Goal: Find specific page/section: Find specific page/section

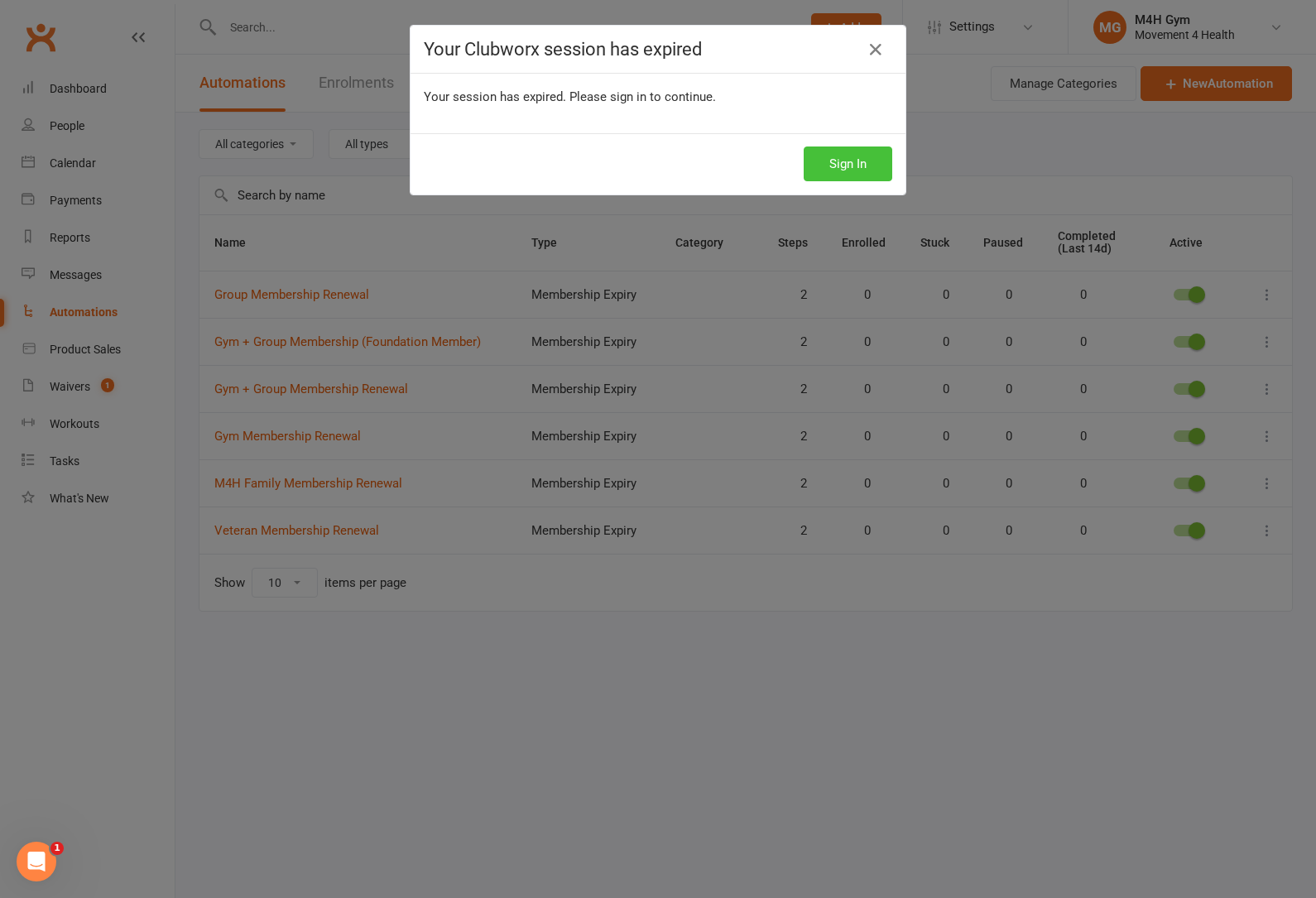
click at [884, 173] on button "Sign In" at bounding box center [848, 164] width 89 height 35
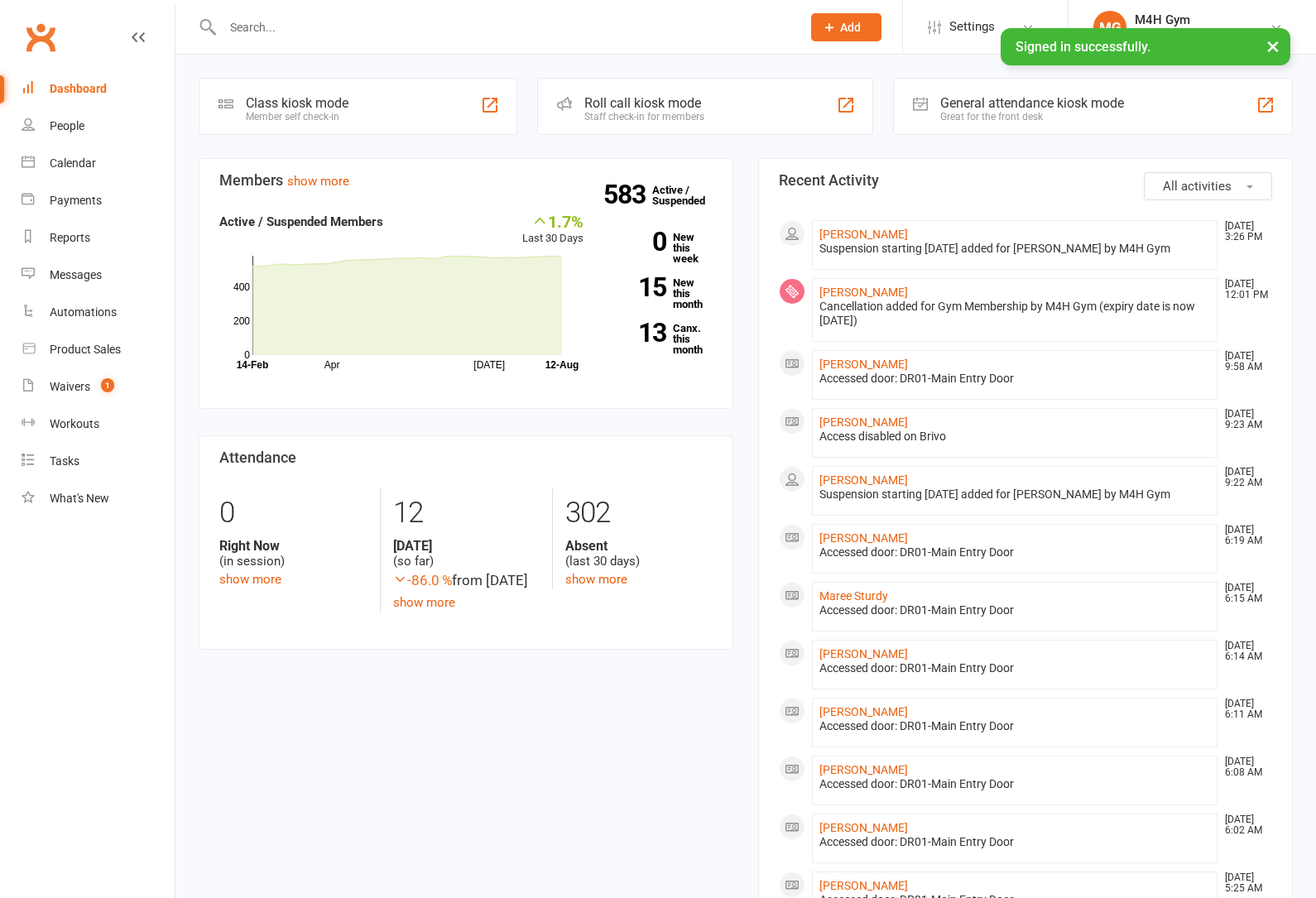
click at [252, 35] on input "text" at bounding box center [504, 27] width 572 height 23
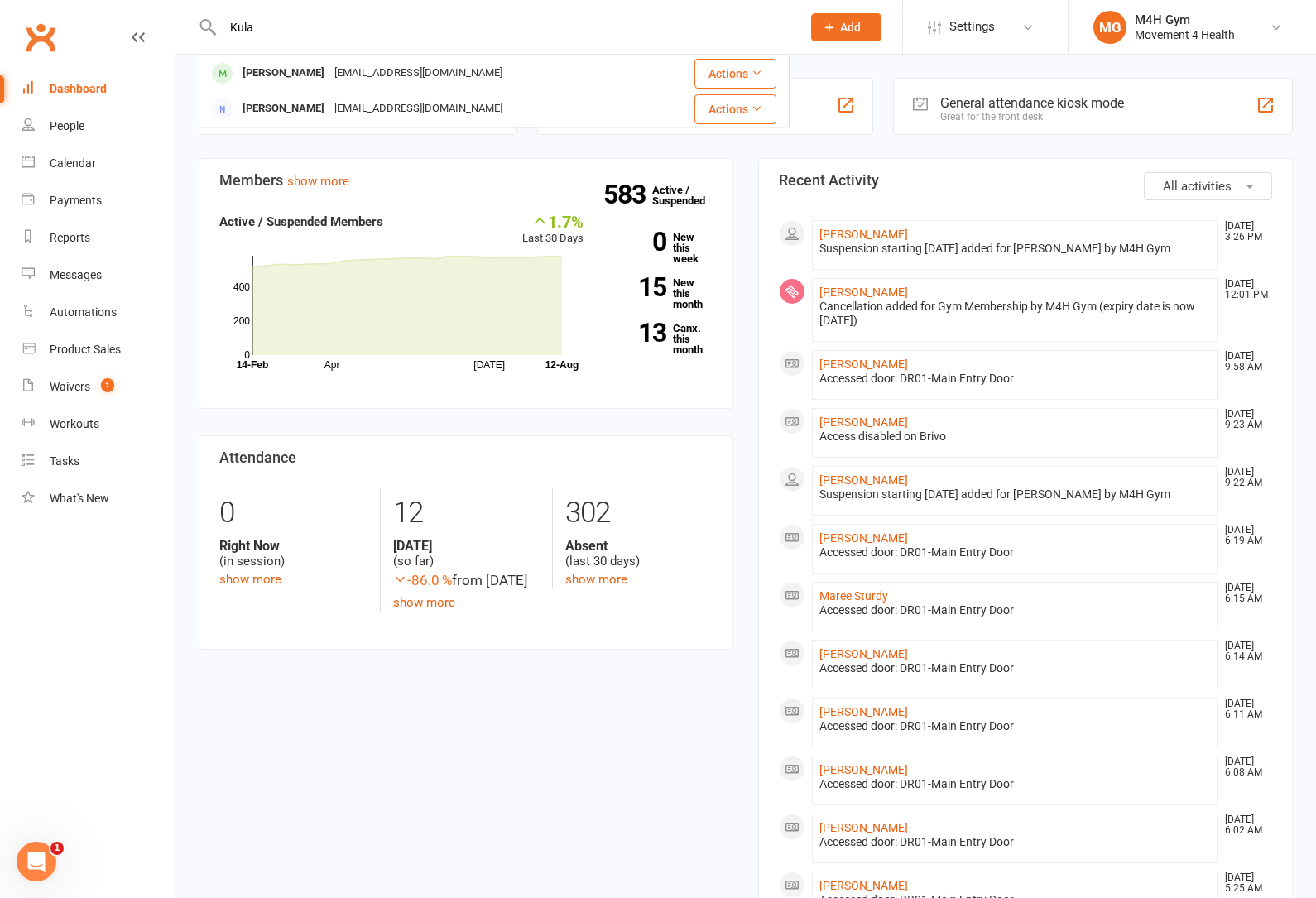
type input "Kula"
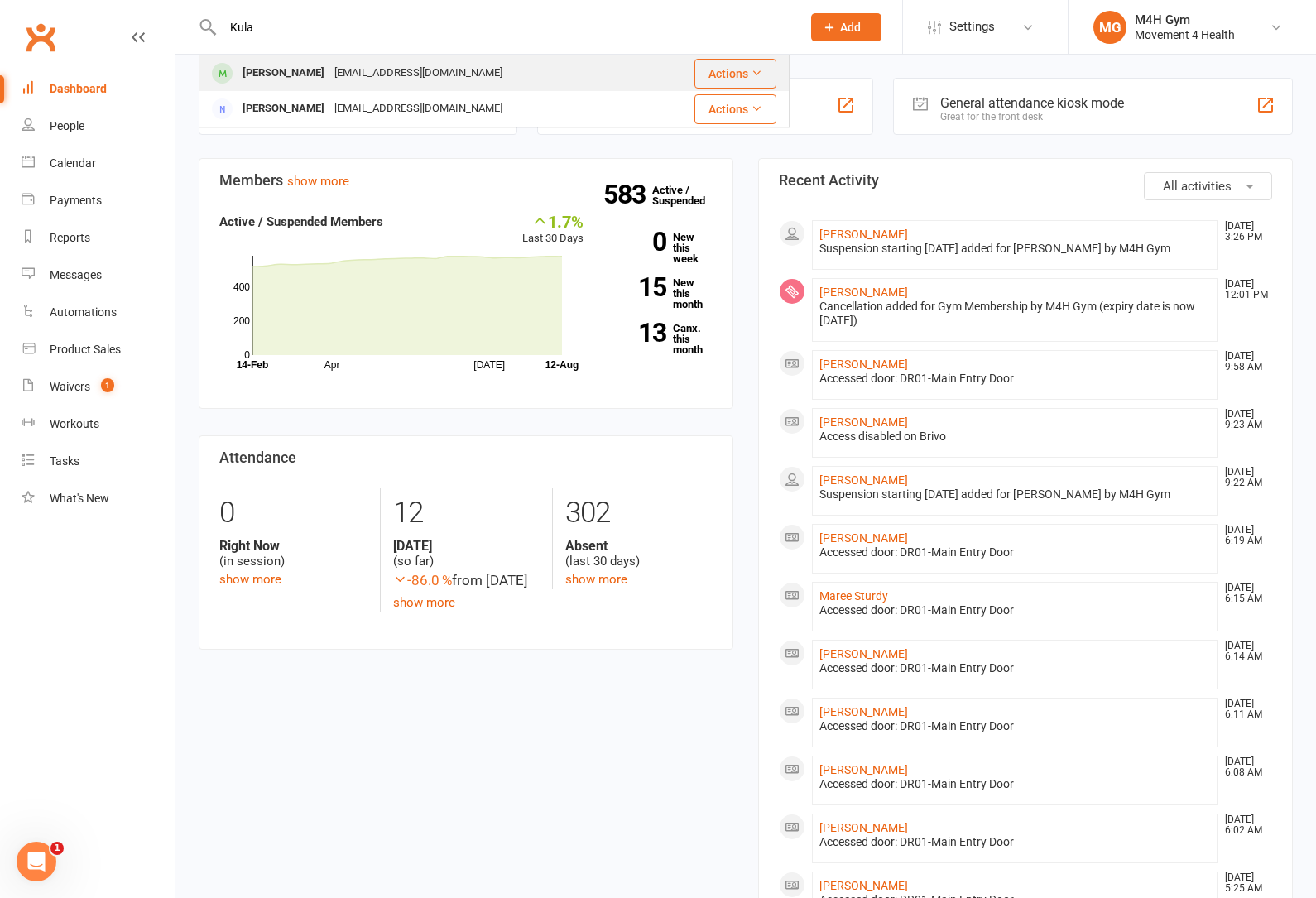
drag, startPoint x: 252, startPoint y: 35, endPoint x: 269, endPoint y: 85, distance: 52.8
click at [269, 85] on div "[PERSON_NAME] [EMAIL_ADDRESS][DOMAIN_NAME]" at bounding box center [425, 73] width 451 height 34
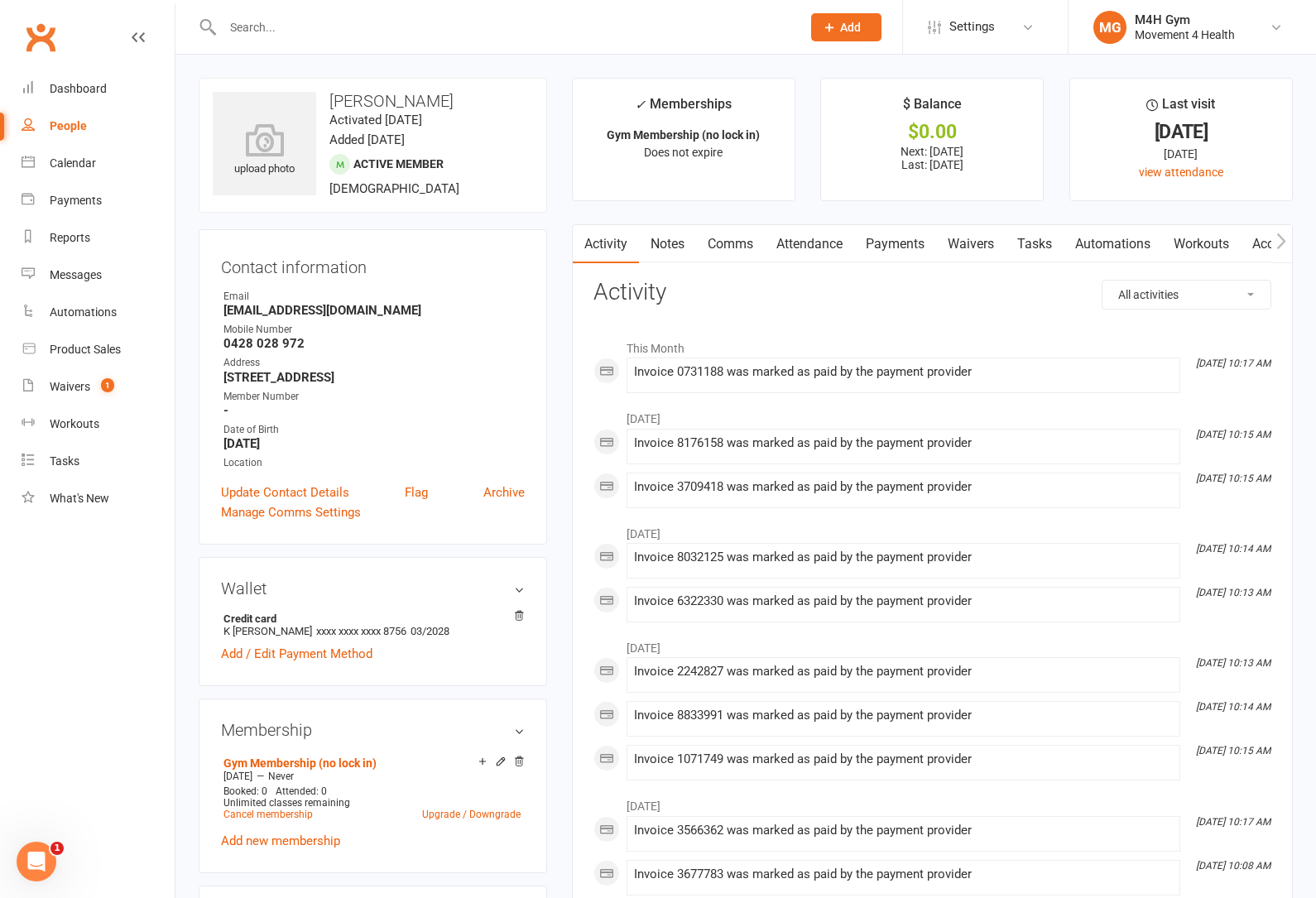
click at [902, 242] on link "Payments" at bounding box center [895, 243] width 81 height 38
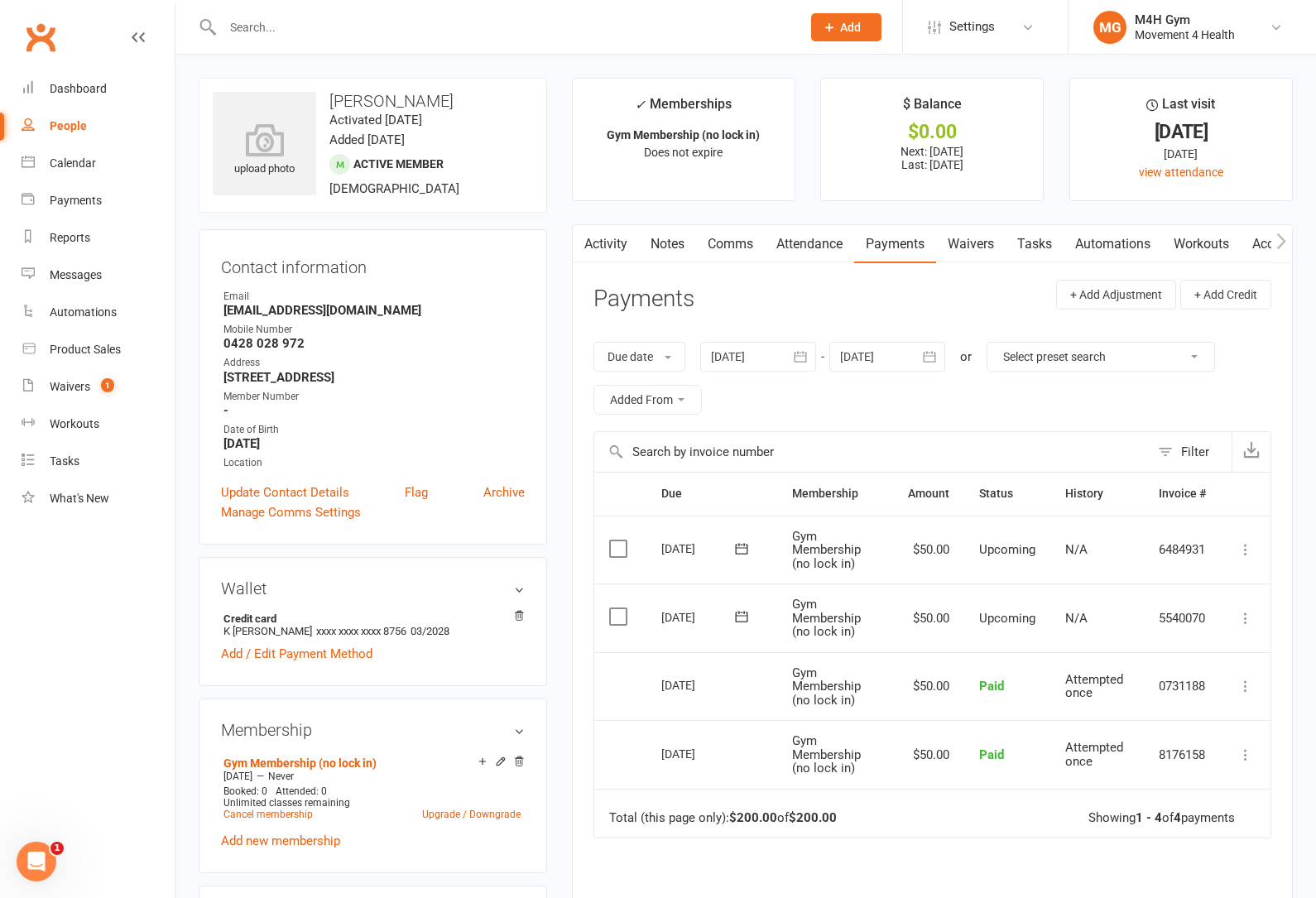
click at [613, 243] on link "Activity" at bounding box center [605, 243] width 66 height 38
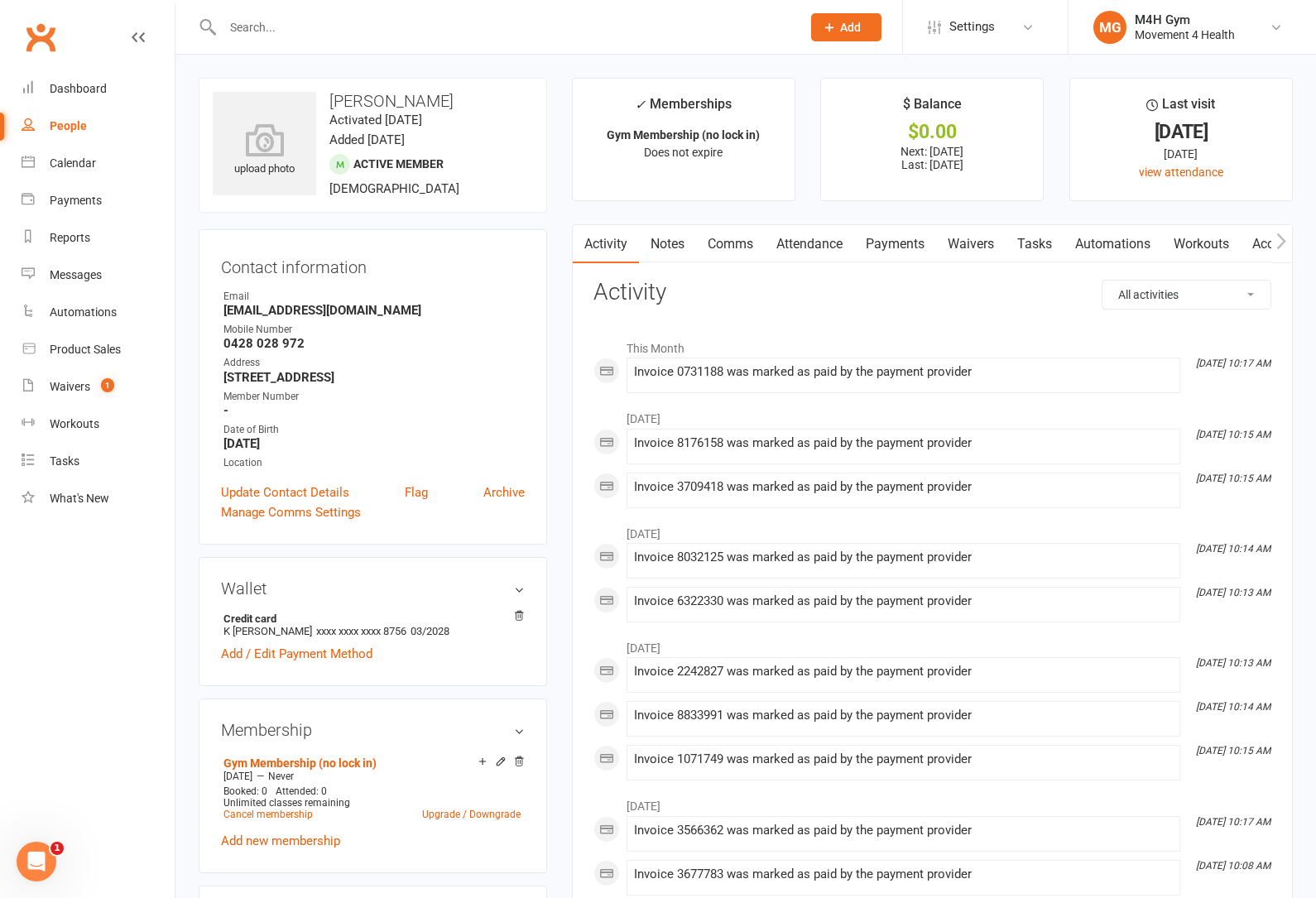
click at [798, 250] on link "Attendance" at bounding box center [809, 243] width 90 height 38
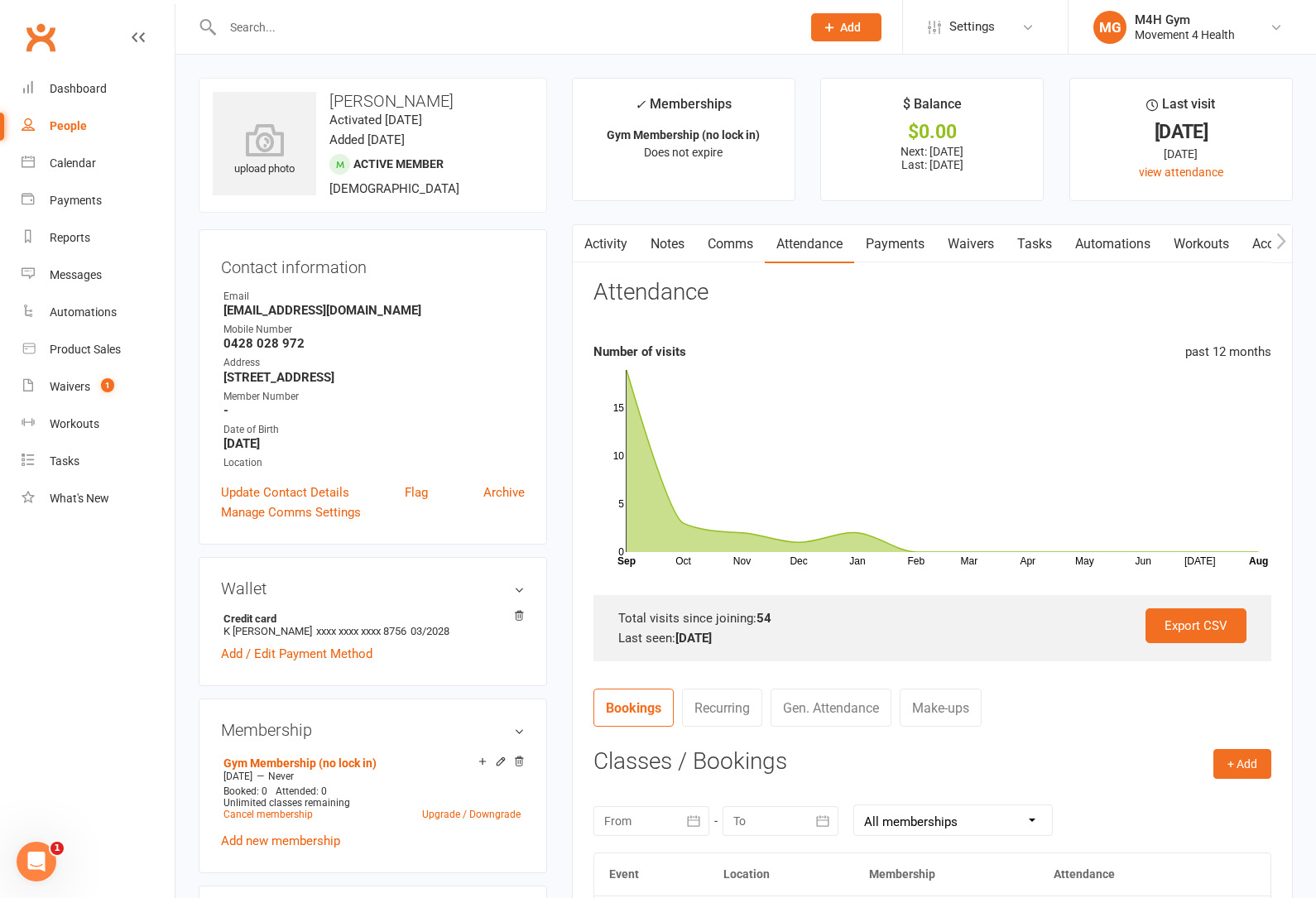
click at [608, 247] on link "Activity" at bounding box center [605, 243] width 66 height 38
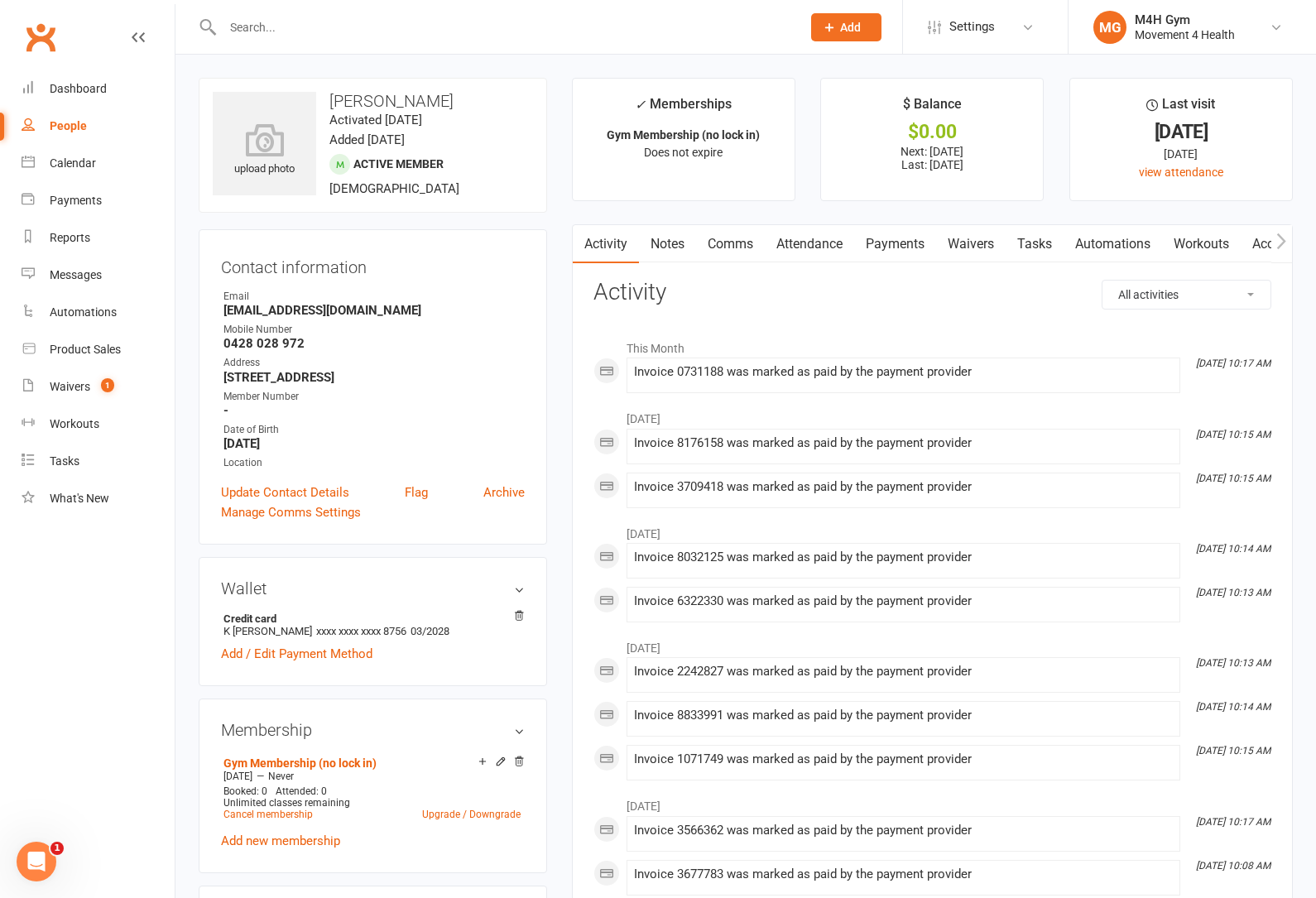
click at [899, 243] on link "Payments" at bounding box center [895, 243] width 81 height 38
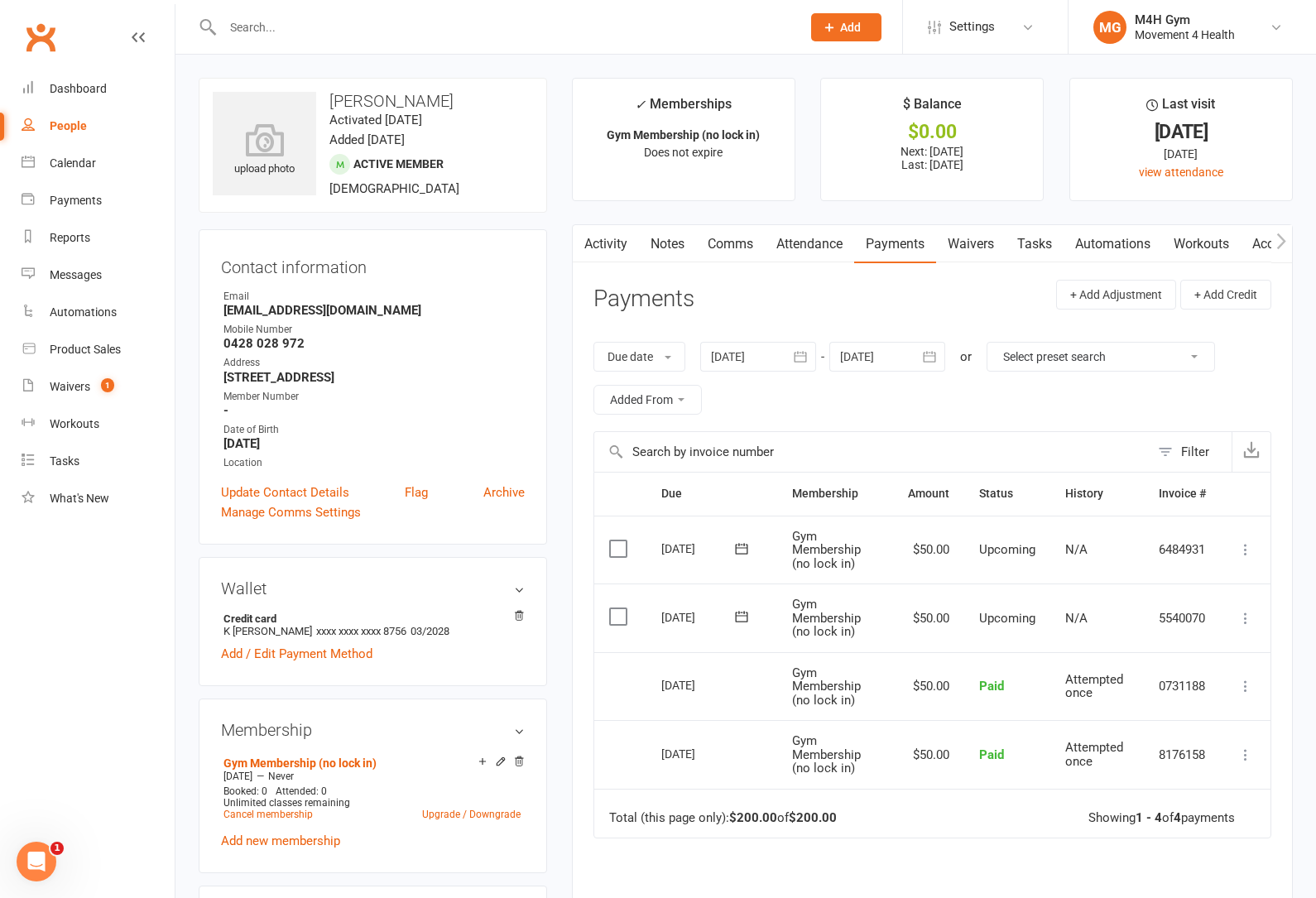
click at [443, 34] on input "text" at bounding box center [504, 27] width 572 height 23
type input "[PERSON_NAME] street"
